Goal: Register for event/course

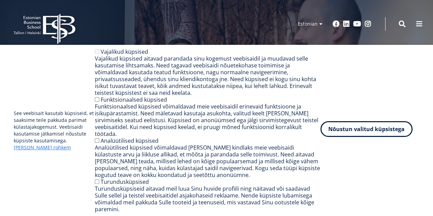
click at [365, 137] on button "Nõustun valitud küpsistega" at bounding box center [366, 129] width 92 height 16
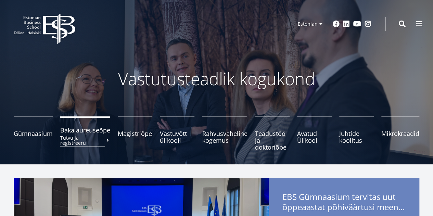
click at [84, 139] on small "Tutvu ja registreeru" at bounding box center [85, 140] width 50 height 10
click at [33, 132] on span "Gümnaasium Tutvu ja registreeru" at bounding box center [33, 133] width 39 height 7
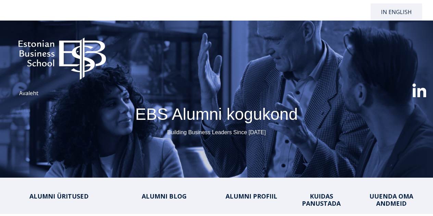
select select "**"
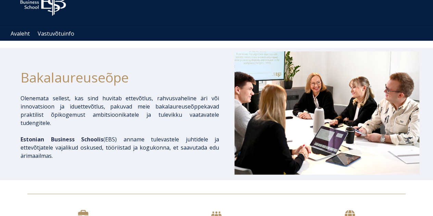
scroll to position [47, 0]
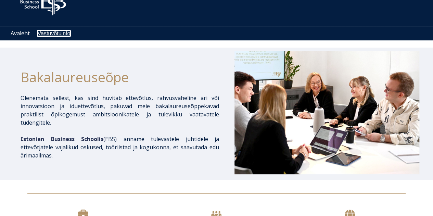
click at [47, 34] on link "Vastuvõtuinfo" at bounding box center [54, 33] width 33 height 6
